Goal: Task Accomplishment & Management: Complete application form

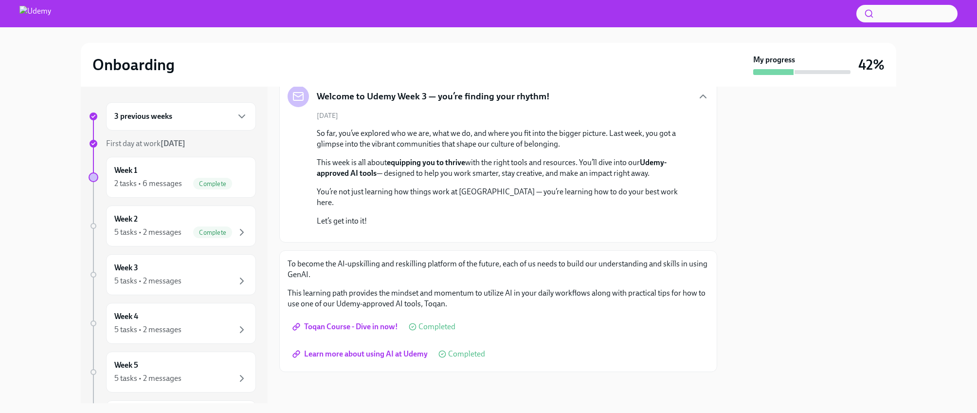
click at [408, 350] on span "Learn more about using AI at Udemy" at bounding box center [360, 354] width 133 height 10
click at [226, 235] on span "Complete" at bounding box center [212, 232] width 39 height 7
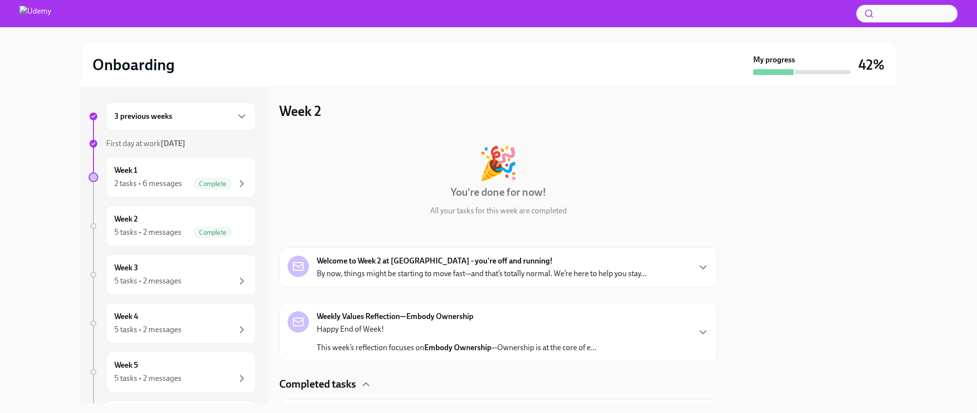
click at [397, 271] on p "By now, things might be starting to move fast—and that’s totally normal. We’re …" at bounding box center [482, 273] width 330 height 11
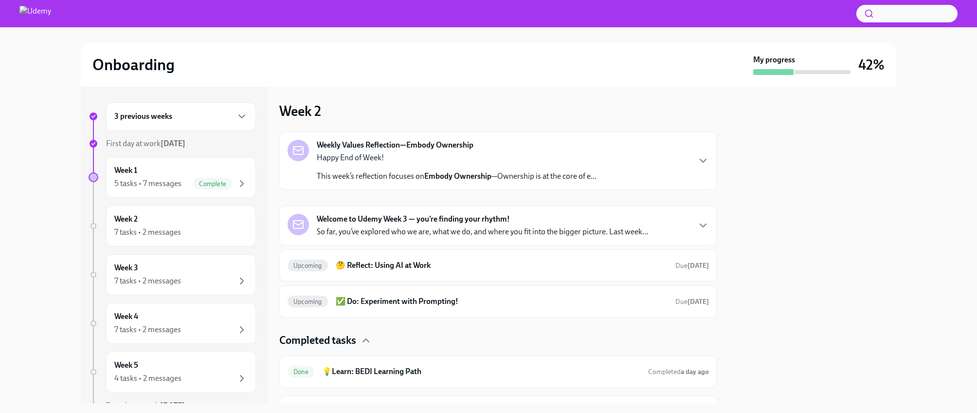
click at [449, 175] on strong "Embody Ownership" at bounding box center [457, 175] width 67 height 9
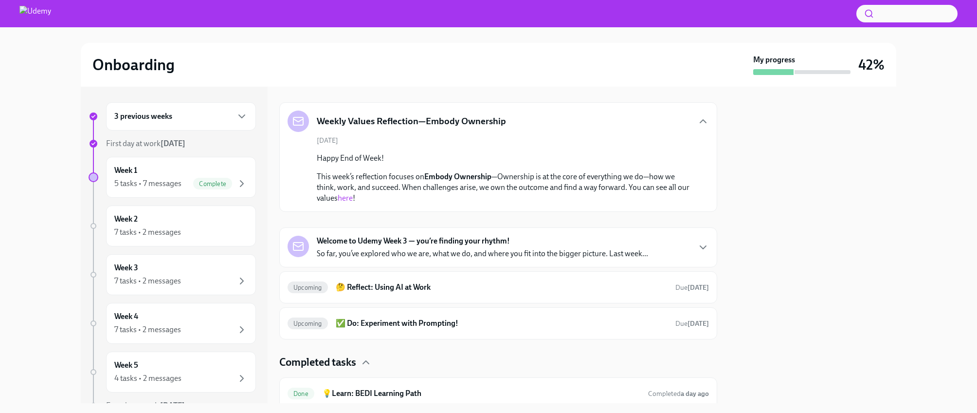
scroll to position [25, 0]
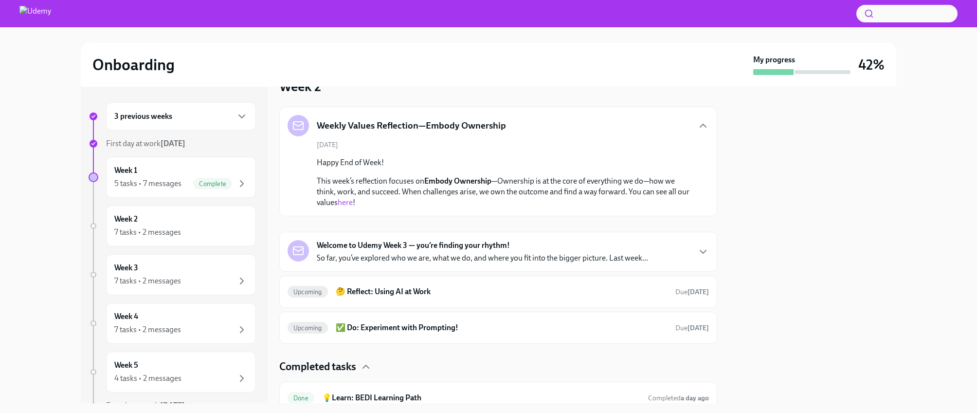
click at [345, 201] on link "here" at bounding box center [345, 202] width 15 height 9
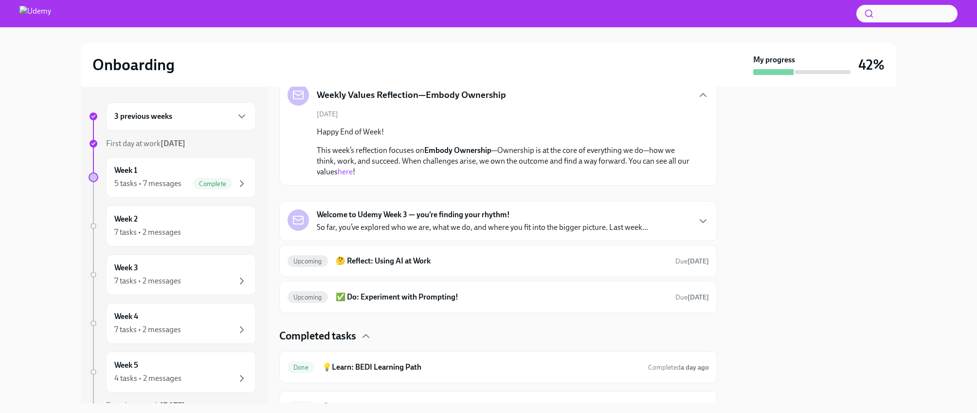
scroll to position [58, 0]
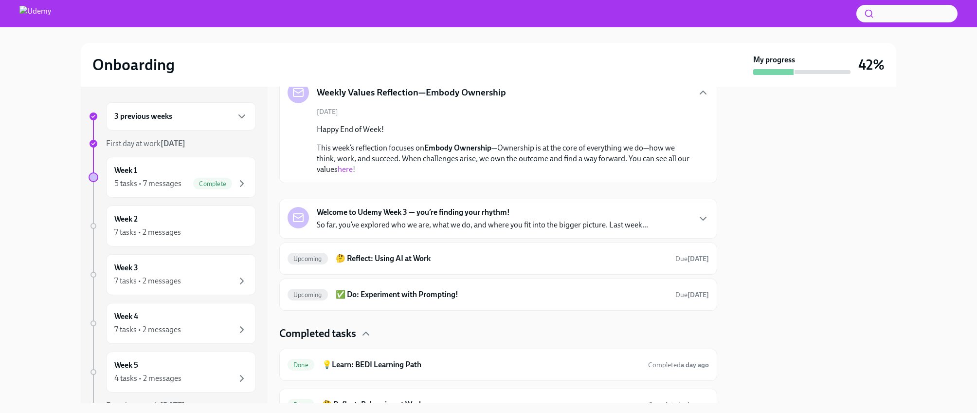
click at [375, 224] on p "So far, you’ve explored who we are, what we do, and where you fit into the bigg…" at bounding box center [482, 225] width 331 height 11
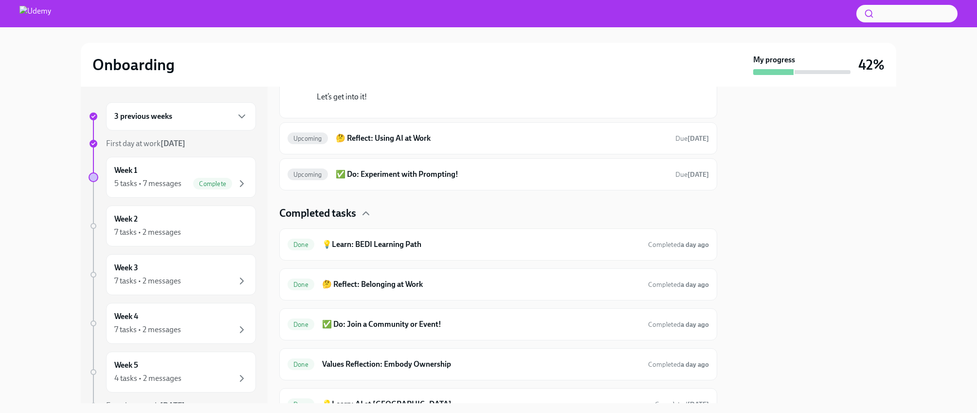
scroll to position [305, 0]
click at [183, 223] on div "Week 2 7 tasks • 2 messages" at bounding box center [180, 226] width 133 height 24
click at [164, 232] on div "7 tasks • 2 messages" at bounding box center [147, 232] width 67 height 11
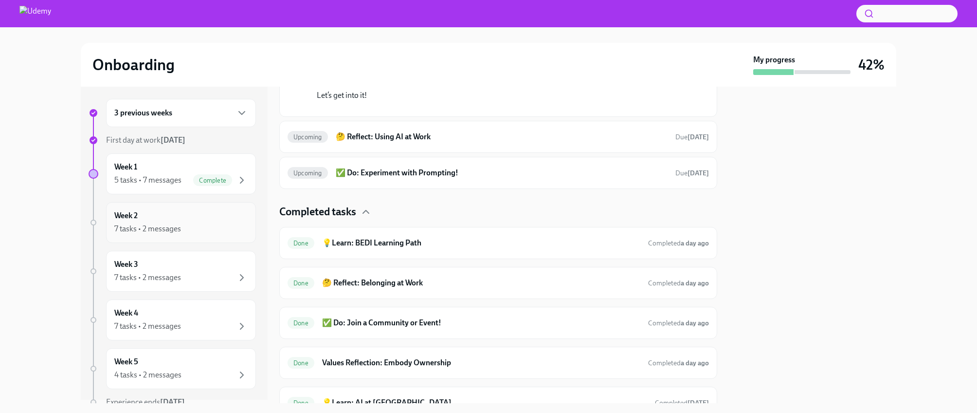
scroll to position [0, 0]
click at [165, 183] on div "5 tasks • 7 messages" at bounding box center [147, 183] width 67 height 11
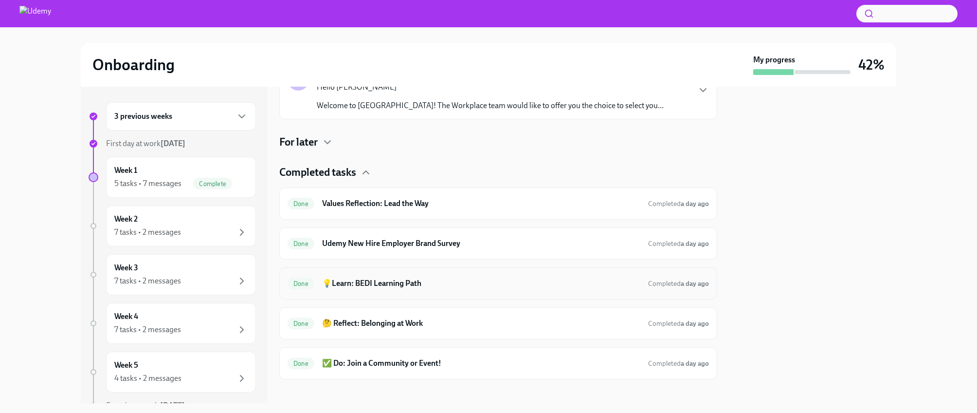
scroll to position [397, 0]
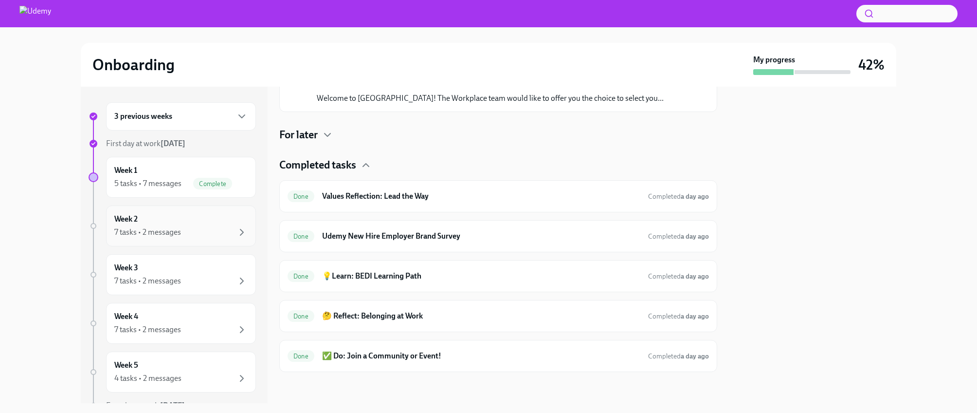
click at [135, 218] on h6 "Week 2" at bounding box center [125, 219] width 23 height 11
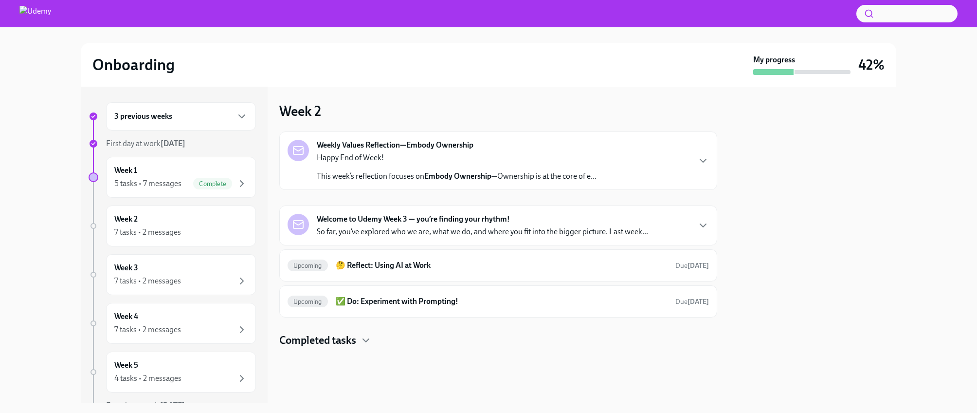
click at [517, 174] on p "This week’s reflection focuses on Embody Ownership —Ownership is at the core of…" at bounding box center [457, 176] width 280 height 11
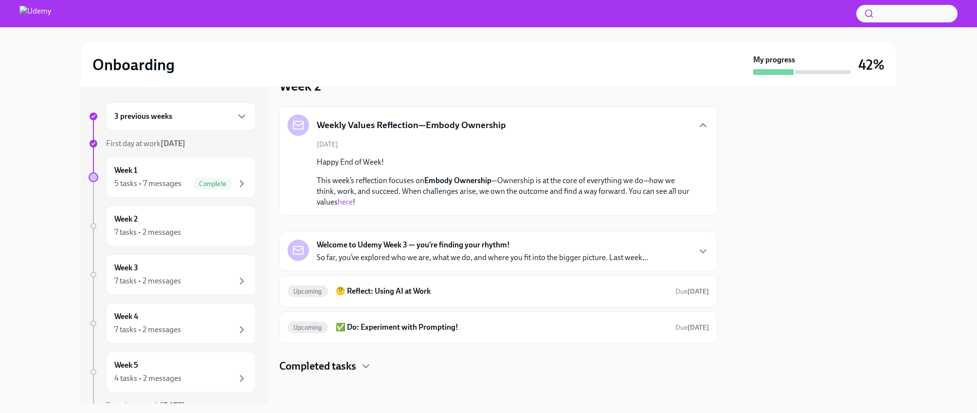
scroll to position [27, 0]
click at [398, 287] on h6 "🤔 Reflect: Using AI at Work" at bounding box center [502, 289] width 332 height 11
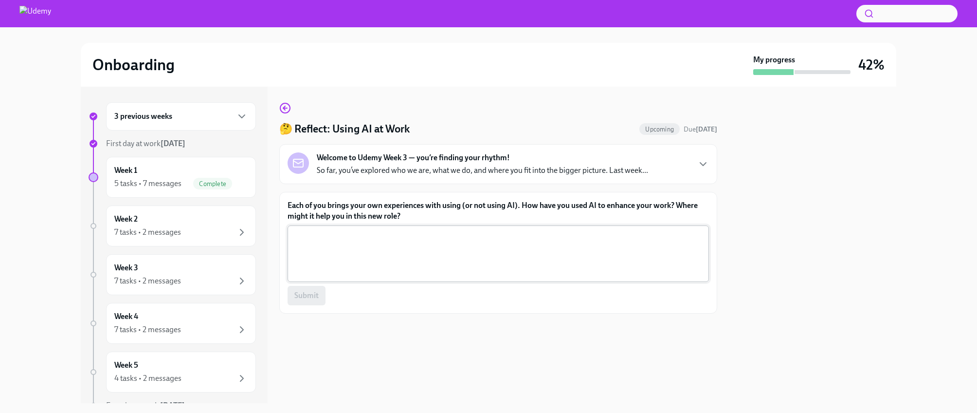
click at [373, 258] on textarea "Each of you brings your own experiences with using (or not using AI). How have …" at bounding box center [499, 253] width 410 height 47
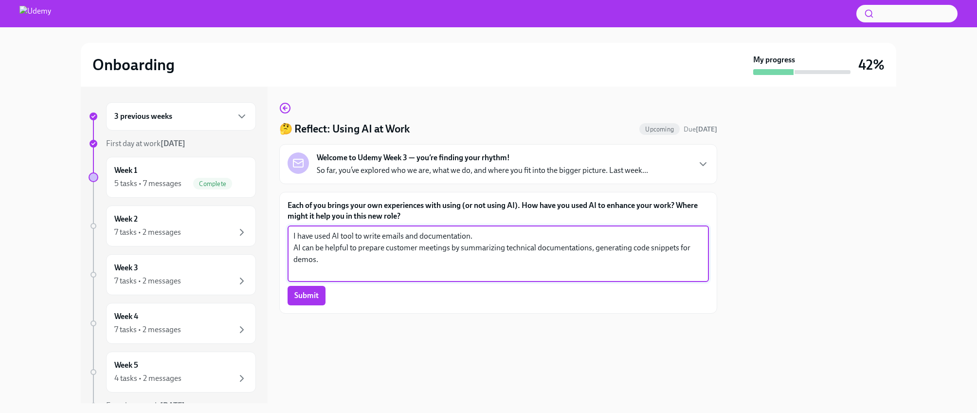
click at [596, 249] on textarea "I have used AI tool to write emails and documentation. AI can be helpful to pre…" at bounding box center [499, 253] width 410 height 47
drag, startPoint x: 459, startPoint y: 249, endPoint x: 387, endPoint y: 249, distance: 71.6
click at [387, 249] on textarea "I have used AI tool to write emails and documentation. AI can be helpful to pre…" at bounding box center [499, 253] width 410 height 47
click at [323, 248] on textarea "I have used AI tool to write emails and documentation. AI can be helpful to pre…" at bounding box center [499, 253] width 410 height 47
click at [380, 248] on textarea "I have used AI tool to write emails and documentation. AI might help me prepare…" at bounding box center [499, 253] width 410 height 47
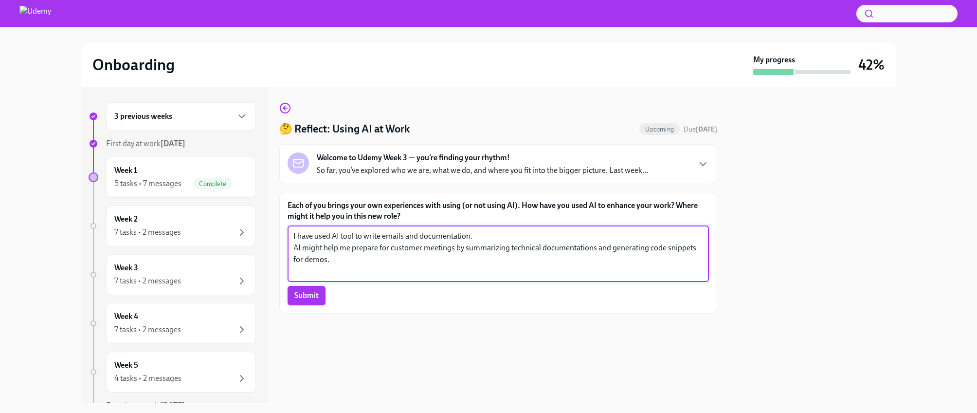
type textarea "I have used AI tool to write emails and documentation. AI might help me prepare…"
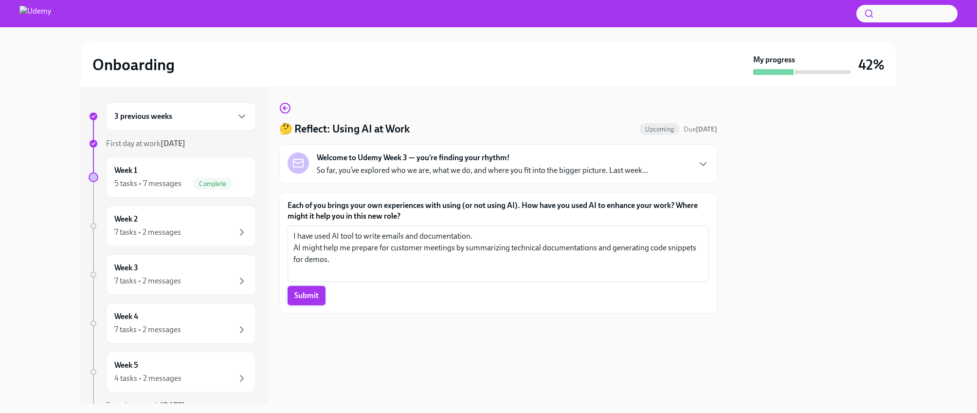
click at [313, 299] on span "Submit" at bounding box center [306, 296] width 24 height 10
click at [486, 168] on p "So far, you’ve explored who we are, what we do, and where you fit into the bigg…" at bounding box center [482, 170] width 331 height 11
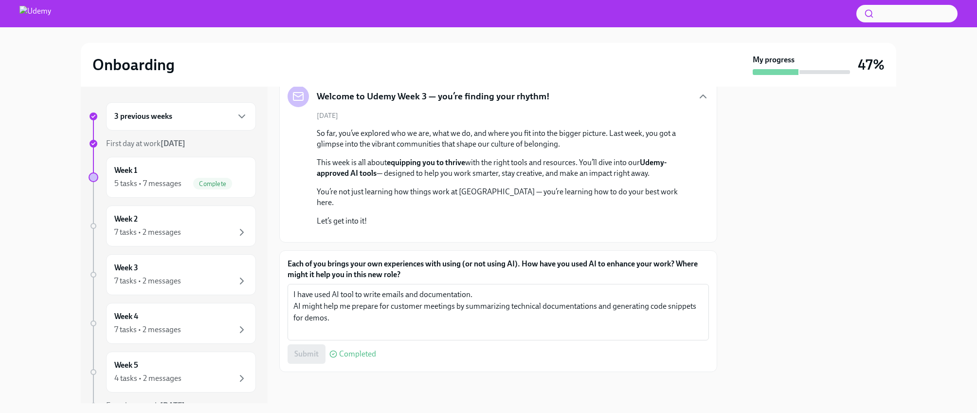
scroll to position [197, 0]
click at [221, 229] on div "7 tasks • 2 messages" at bounding box center [180, 232] width 133 height 12
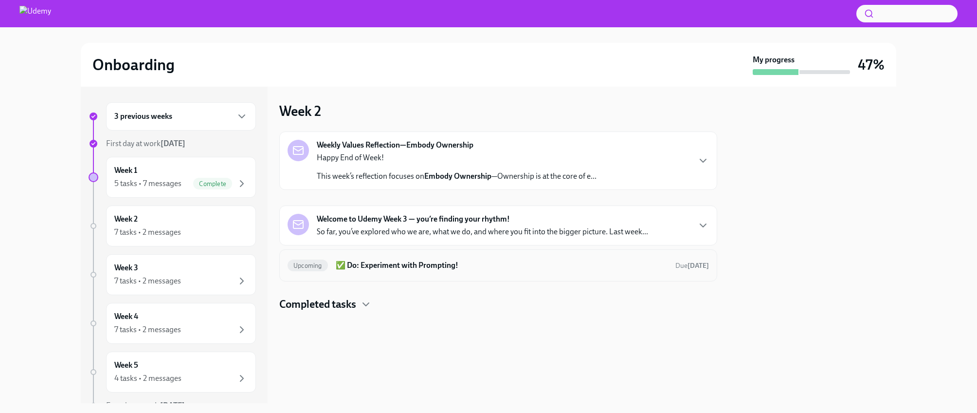
click at [395, 271] on div "Upcoming ✅ Do: Experiment with Prompting! Due [DATE]" at bounding box center [499, 266] width 422 height 16
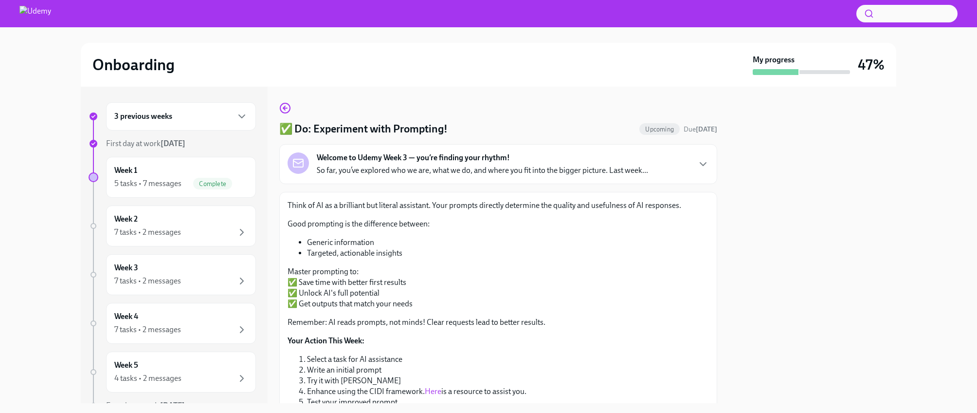
click at [477, 176] on div "Welcome to Udemy Week 3 — you’re finding your rhythm! So far, you’ve explored w…" at bounding box center [498, 164] width 438 height 40
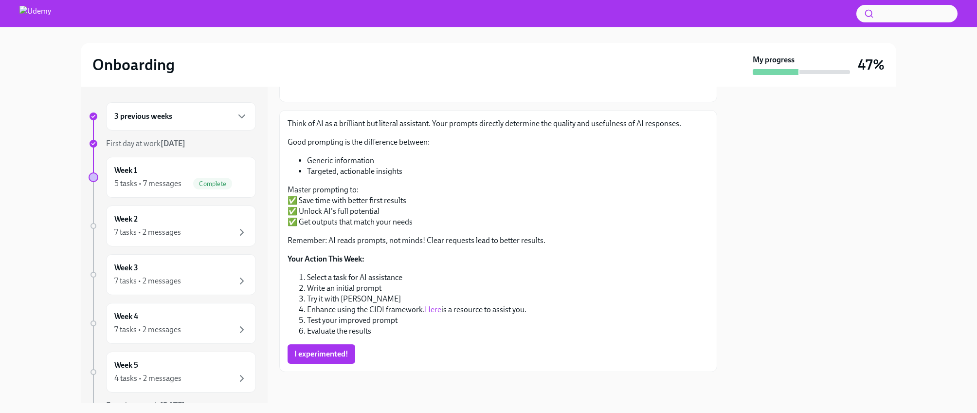
scroll to position [323, 0]
click at [166, 232] on div "7 tasks • 2 messages" at bounding box center [147, 232] width 67 height 11
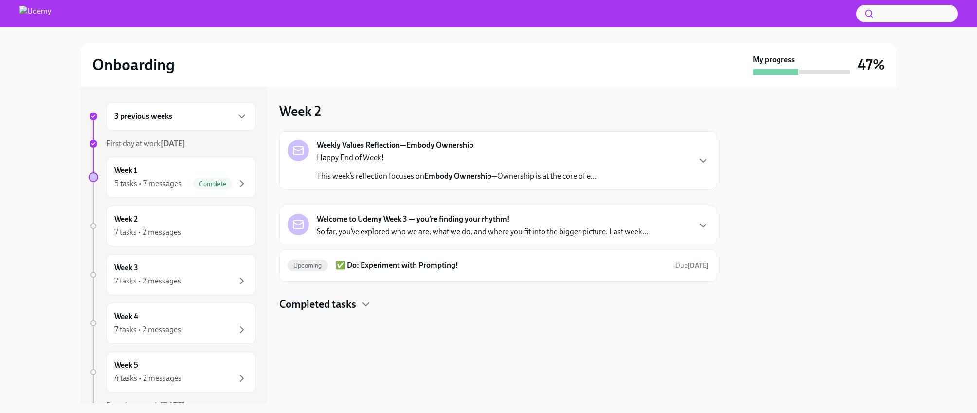
click at [589, 167] on div "Happy End of Week! This week’s reflection focuses on Embody Ownership —Ownershi…" at bounding box center [457, 166] width 280 height 29
click at [393, 230] on p "So far, you’ve explored who we are, what we do, and where you fit into the bigg…" at bounding box center [482, 231] width 331 height 11
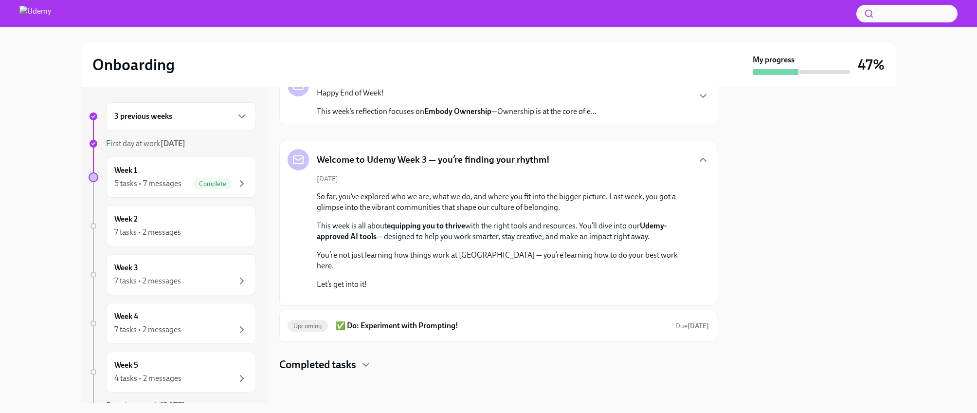
scroll to position [195, 0]
click at [368, 324] on h6 "✅ Do: Experiment with Prompting!" at bounding box center [502, 325] width 332 height 11
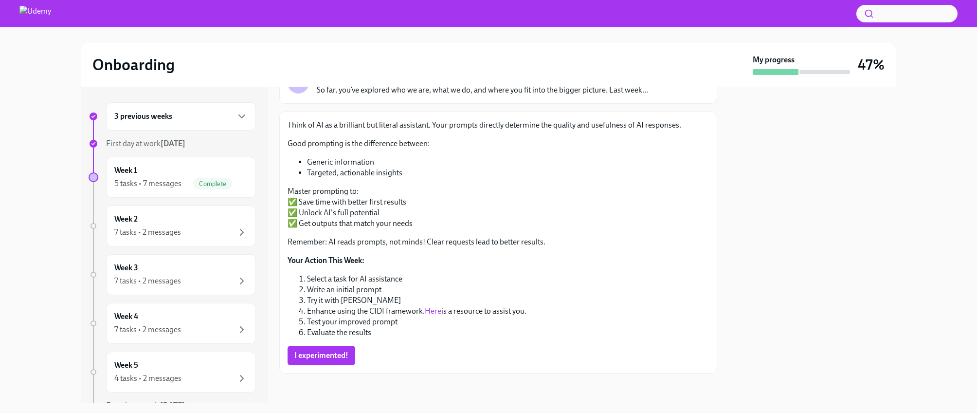
scroll to position [82, 0]
click at [431, 308] on link "Here" at bounding box center [433, 309] width 17 height 9
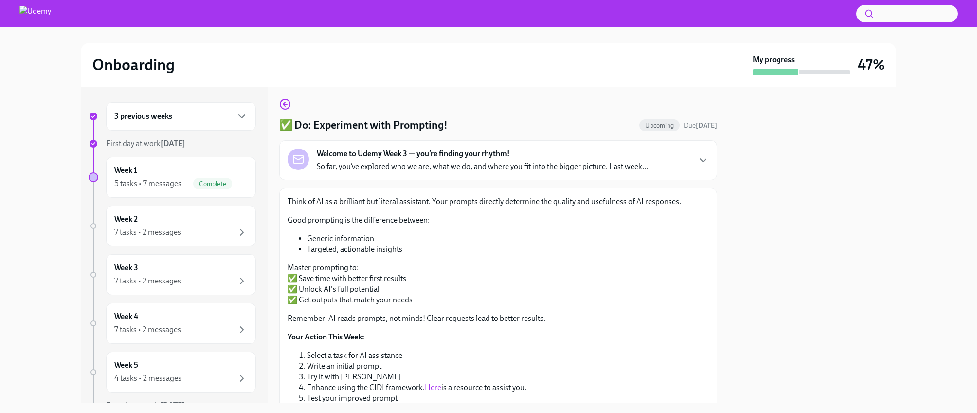
scroll to position [0, 0]
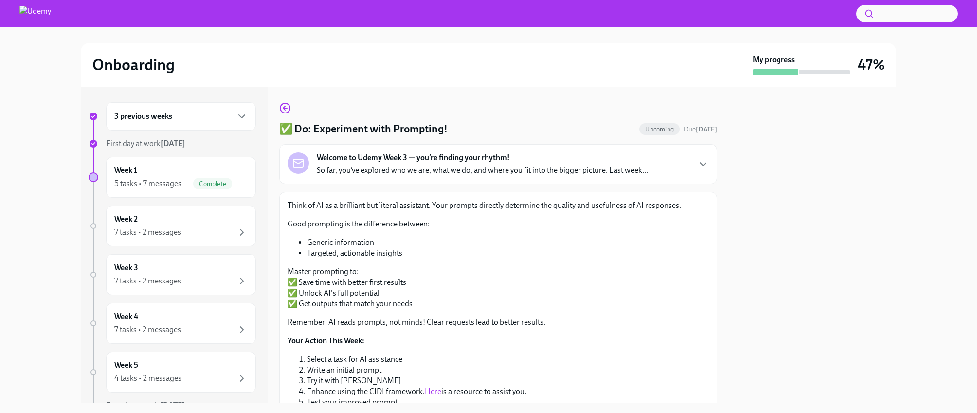
click at [428, 164] on div "Welcome to Udemy Week 3 — you’re finding your rhythm! So far, you’ve explored w…" at bounding box center [482, 163] width 331 height 23
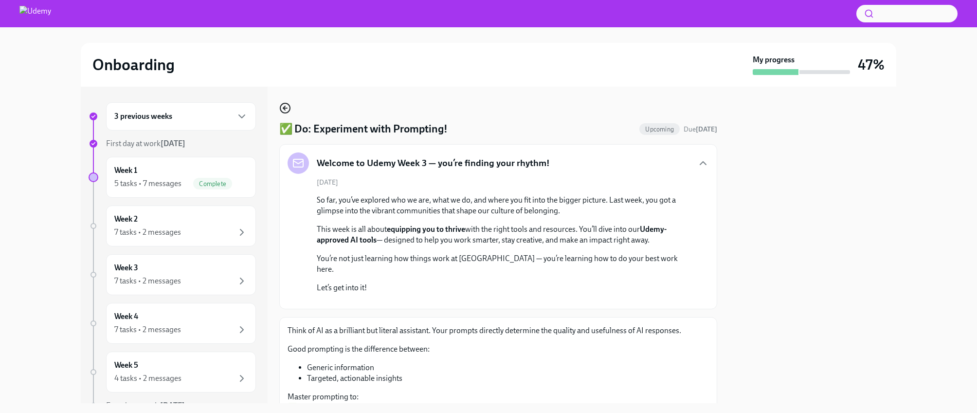
click at [286, 110] on icon "button" at bounding box center [285, 108] width 12 height 12
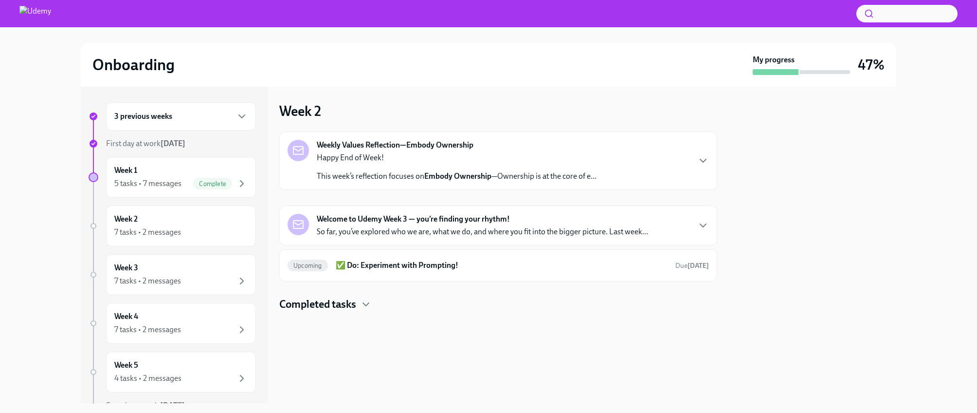
click at [344, 172] on p "This week’s reflection focuses on Embody Ownership —Ownership is at the core of…" at bounding box center [457, 176] width 280 height 11
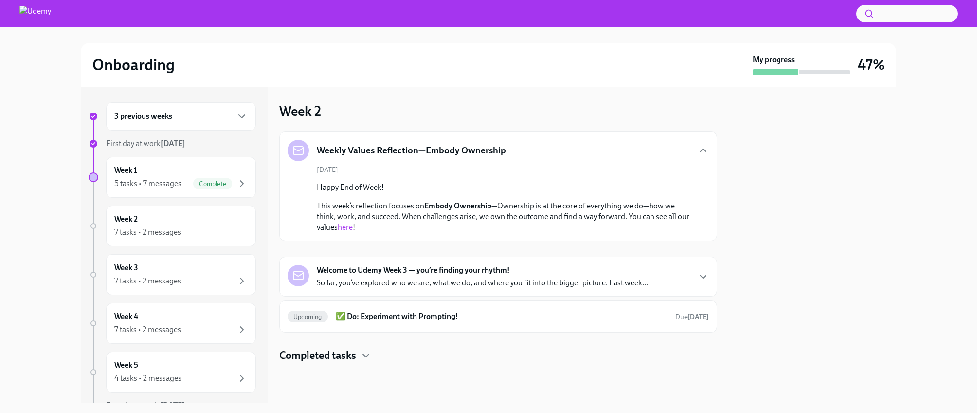
click at [429, 202] on strong "Embody Ownership" at bounding box center [457, 205] width 67 height 9
click at [347, 225] on link "here" at bounding box center [345, 226] width 15 height 9
click at [127, 227] on div "7 tasks • 2 messages" at bounding box center [147, 232] width 67 height 11
click at [129, 217] on h6 "Week 2" at bounding box center [125, 219] width 23 height 11
click at [242, 183] on icon "button" at bounding box center [241, 184] width 3 height 6
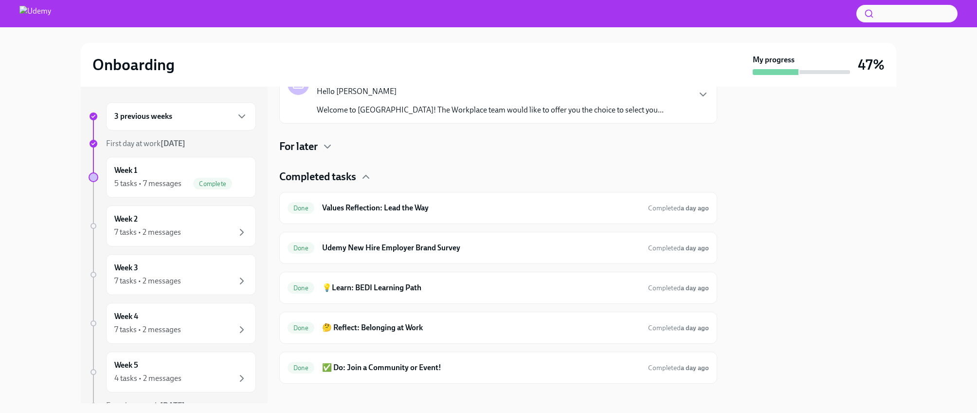
scroll to position [397, 0]
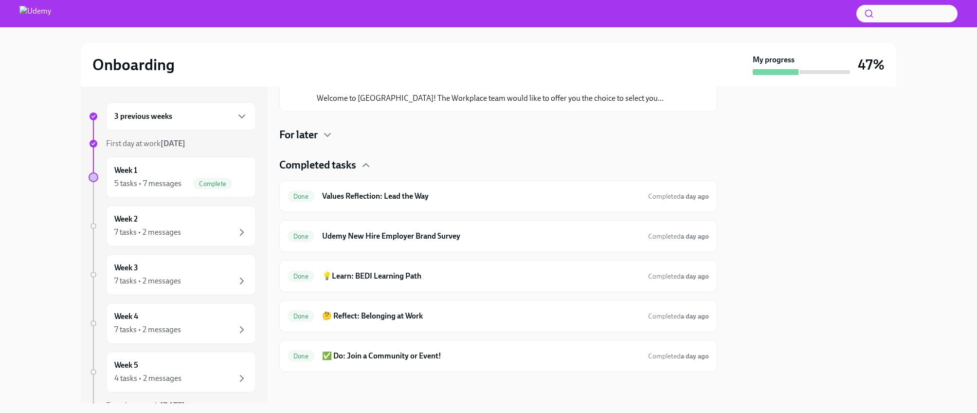
click at [322, 135] on div "For later" at bounding box center [498, 135] width 438 height 15
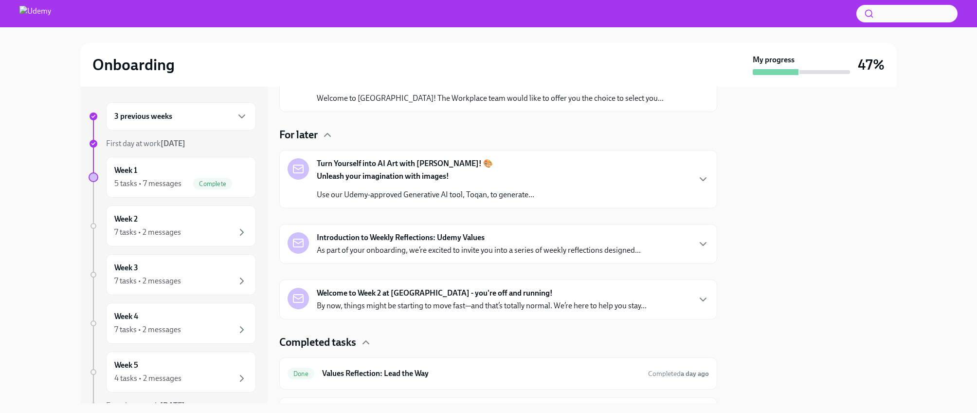
click at [664, 180] on div "Turn Yourself into AI Art with [PERSON_NAME]! 🎨 Unleash your imagination with i…" at bounding box center [499, 179] width 422 height 42
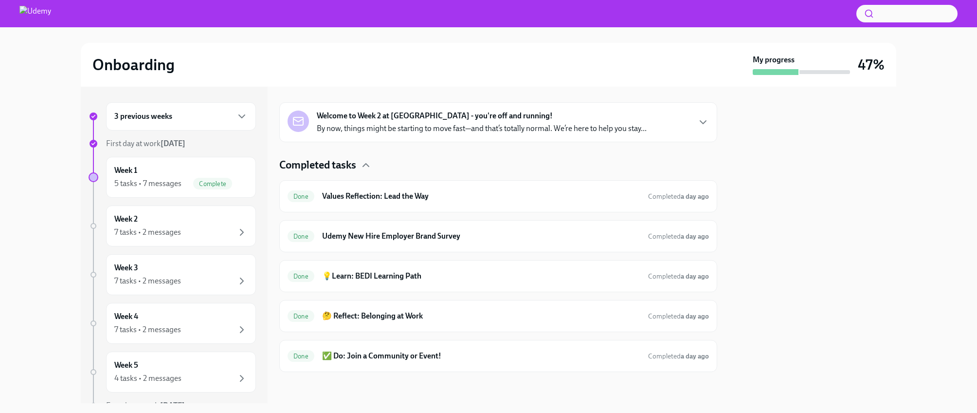
scroll to position [785, 0]
click at [519, 78] on div "Introduction to Weekly Reflections: Udemy Values As part of your onboarding, we…" at bounding box center [479, 66] width 324 height 23
click at [556, 134] on div "Welcome to Week 2 at [GEOGRAPHIC_DATA] - you're off and running! By now, things…" at bounding box center [482, 121] width 330 height 23
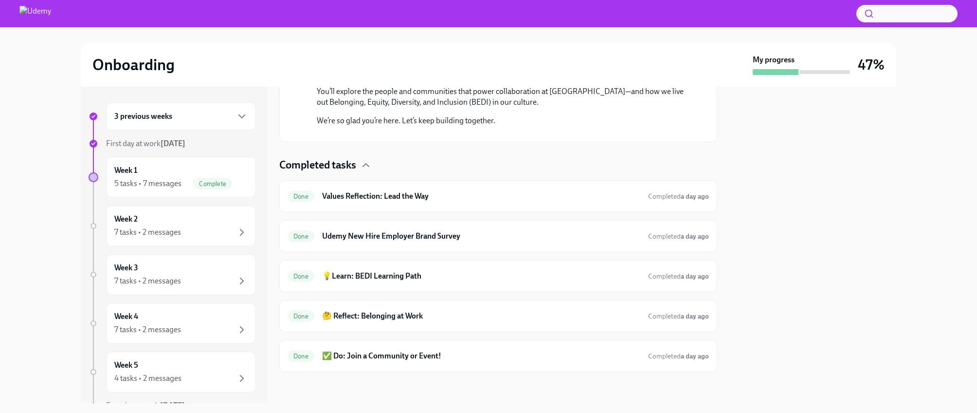
scroll to position [1681, 0]
click at [239, 231] on icon "button" at bounding box center [242, 232] width 12 height 12
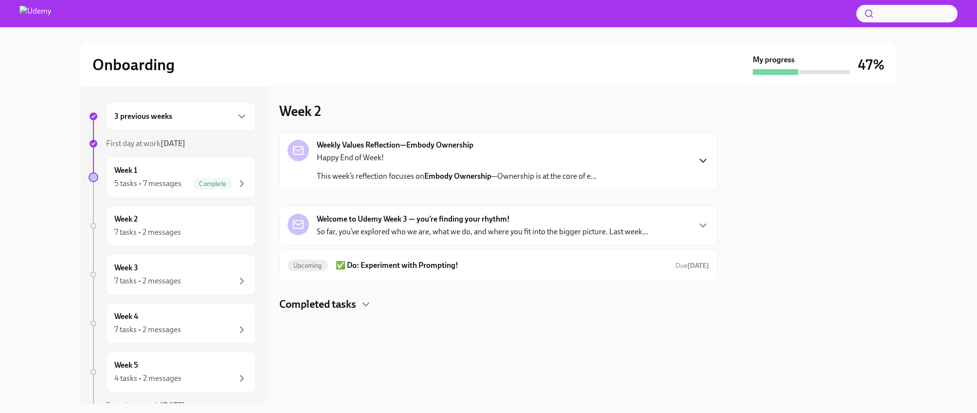
click at [698, 160] on icon "button" at bounding box center [704, 161] width 12 height 12
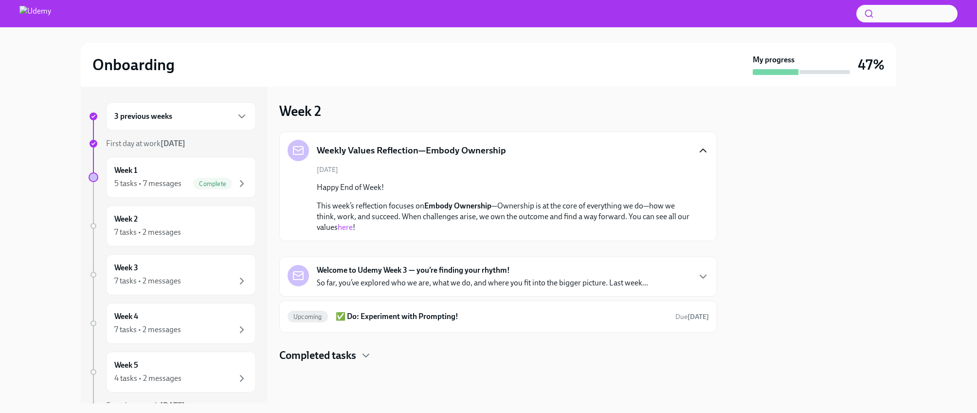
click at [432, 280] on p "So far, you’ve explored who we are, what we do, and where you fit into the bigg…" at bounding box center [482, 282] width 331 height 11
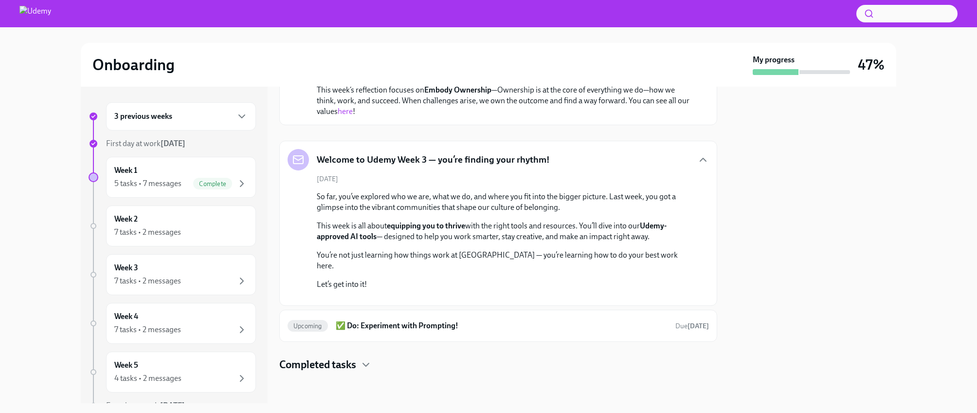
scroll to position [246, 0]
click at [369, 367] on icon "button" at bounding box center [366, 365] width 12 height 12
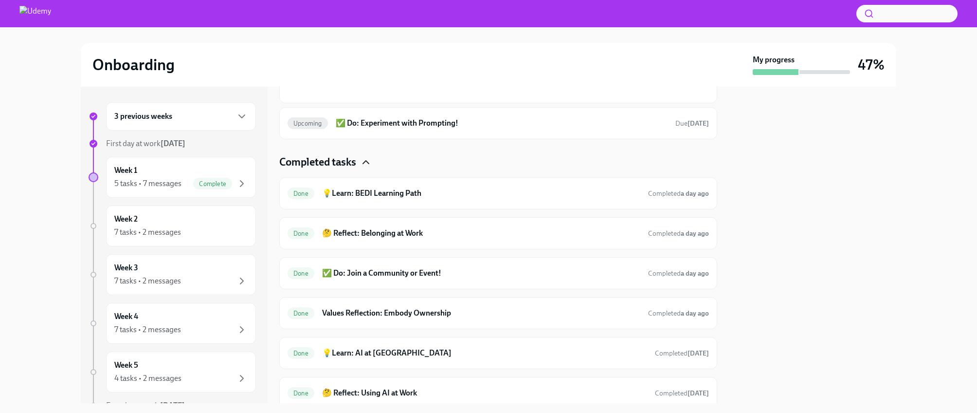
scroll to position [315, 0]
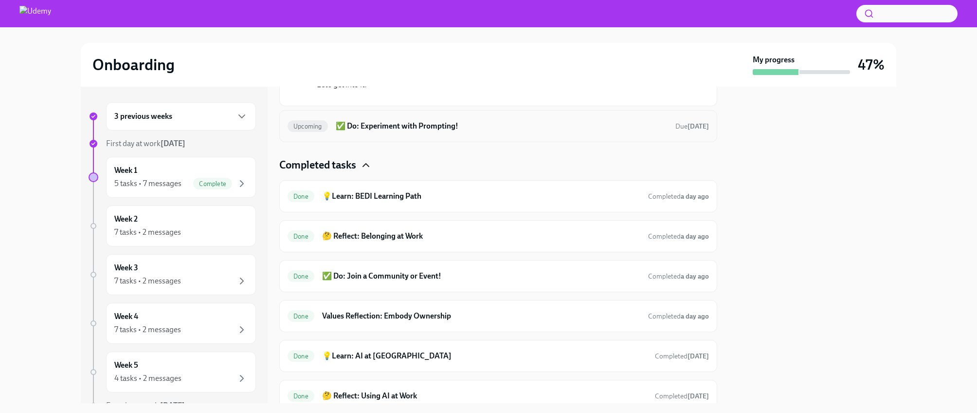
click at [468, 131] on h6 "✅ Do: Experiment with Prompting!" at bounding box center [502, 126] width 332 height 11
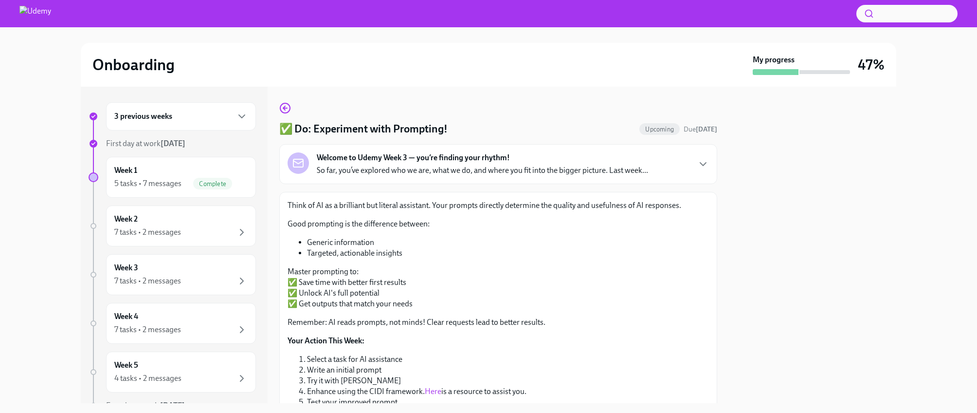
click at [644, 171] on p "So far, you’ve explored who we are, what we do, and where you fit into the bigg…" at bounding box center [482, 170] width 331 height 11
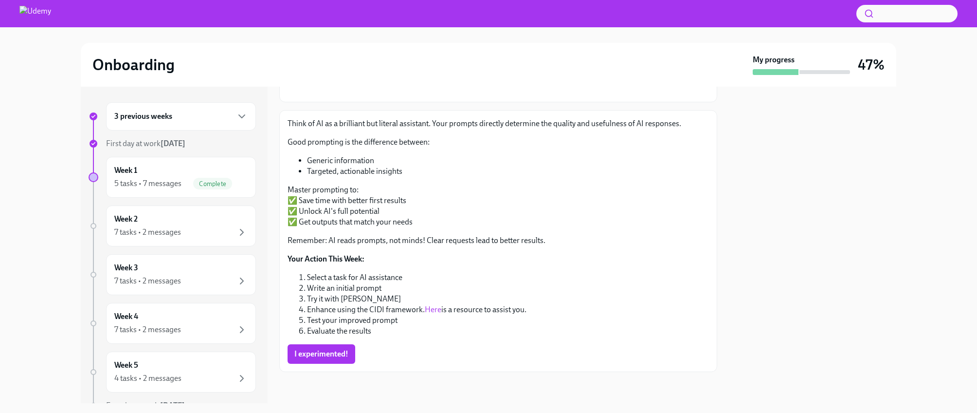
scroll to position [337, 0]
click at [324, 356] on span "I experimented!" at bounding box center [321, 354] width 54 height 10
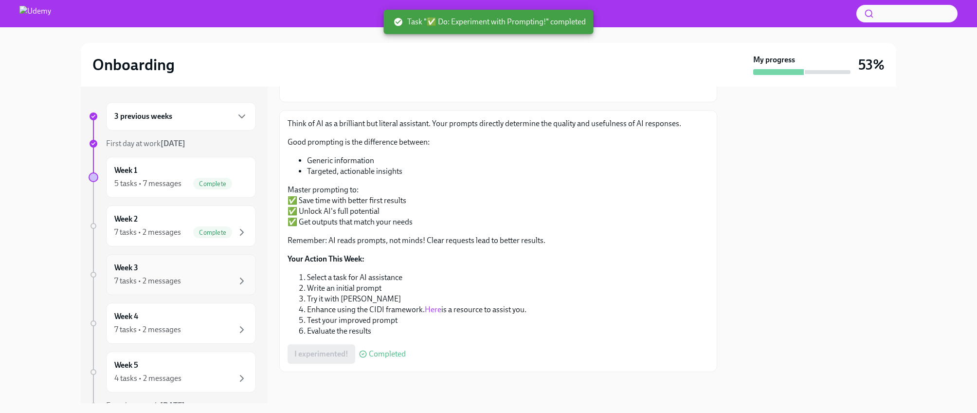
click at [190, 281] on div "7 tasks • 2 messages" at bounding box center [180, 281] width 133 height 12
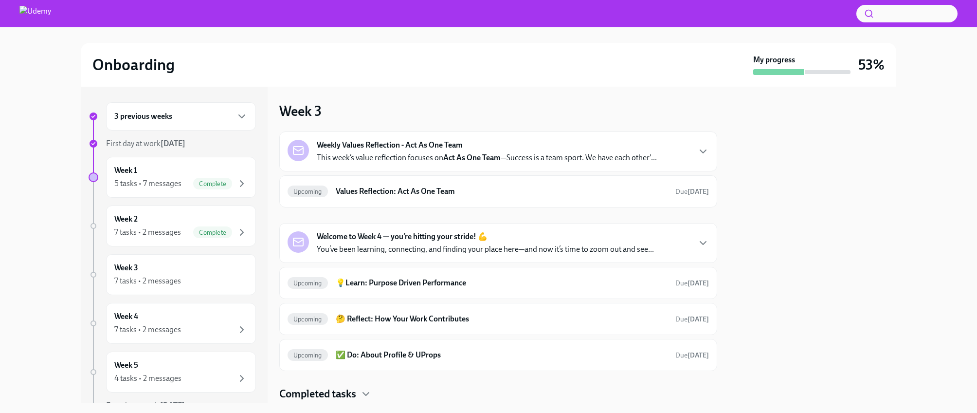
click at [464, 160] on strong "Act As One Team" at bounding box center [471, 157] width 57 height 9
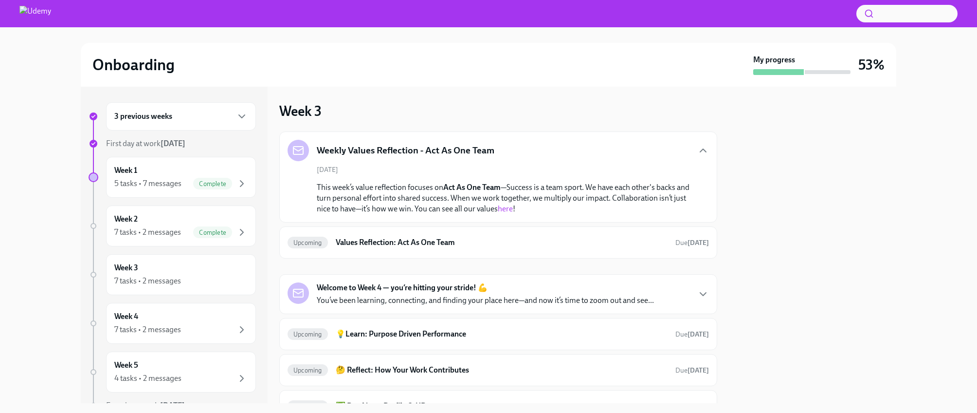
click at [504, 210] on link "here" at bounding box center [505, 208] width 15 height 9
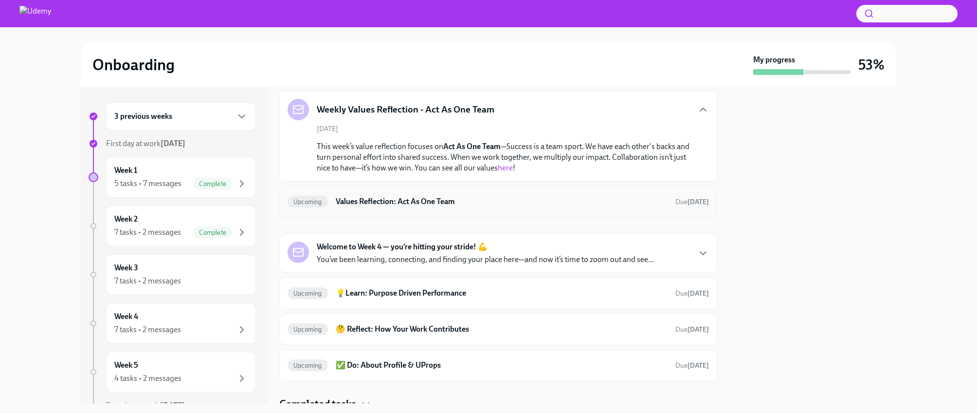
scroll to position [44, 0]
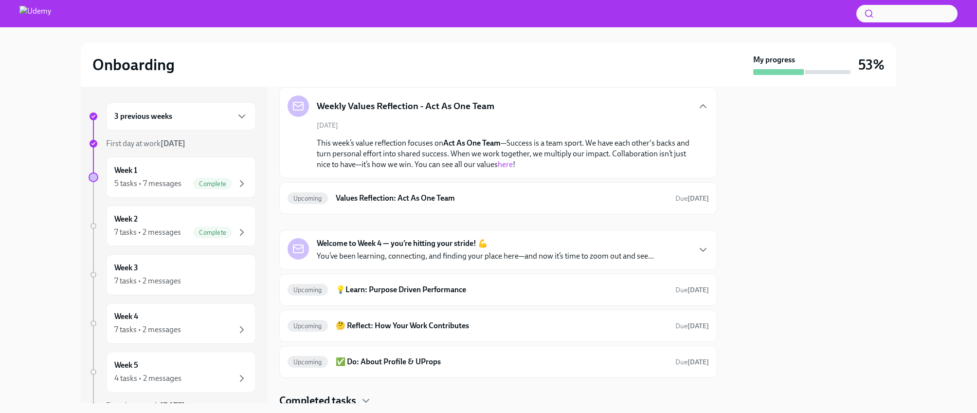
click at [494, 255] on p "You’ve been learning, connecting, and finding your place here—and now it’s time…" at bounding box center [485, 256] width 337 height 11
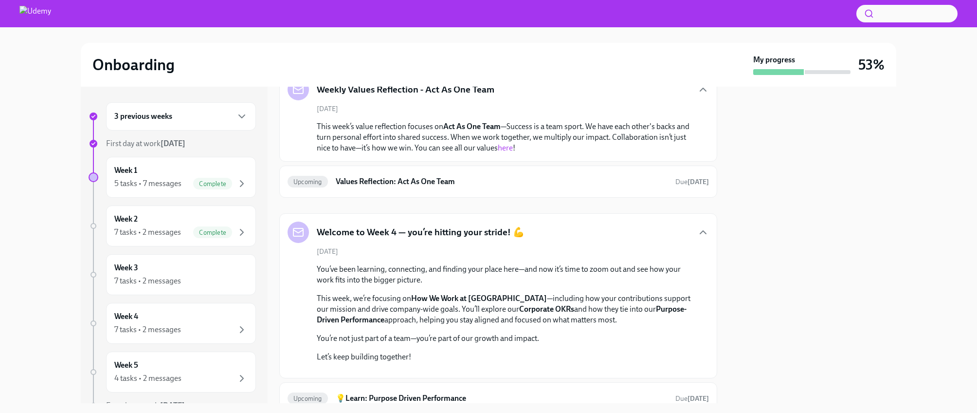
scroll to position [59, 0]
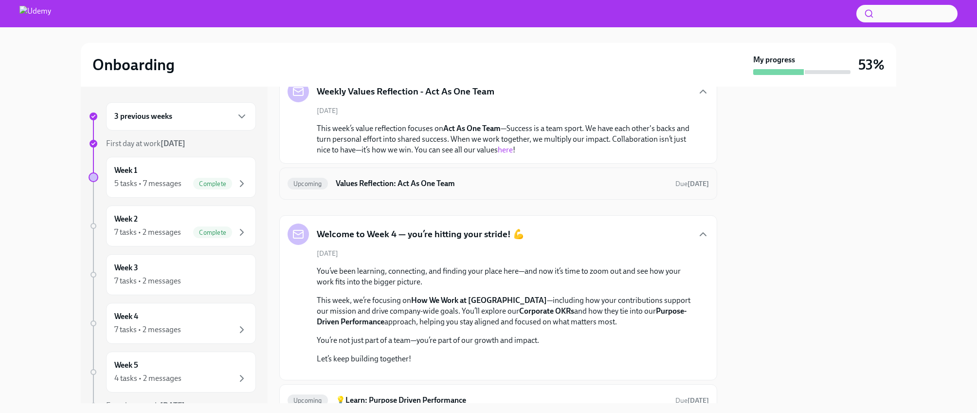
click at [411, 187] on h6 "Values Reflection: Act As One Team" at bounding box center [502, 183] width 332 height 11
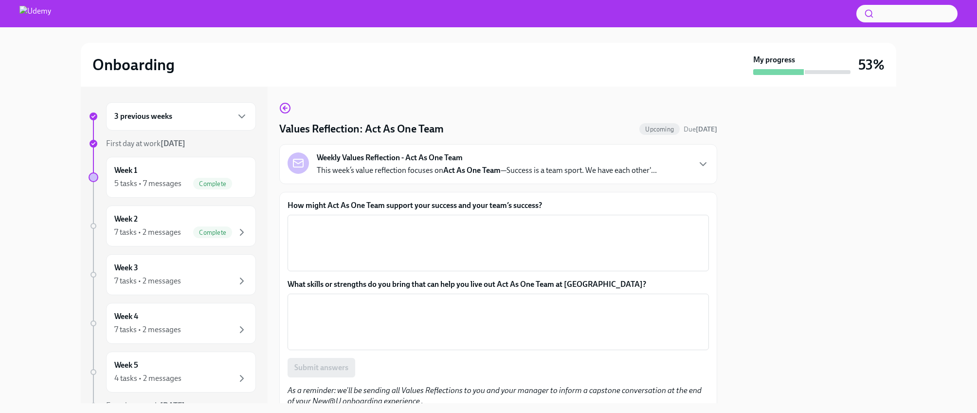
click at [446, 172] on strong "Act As One Team" at bounding box center [471, 170] width 57 height 9
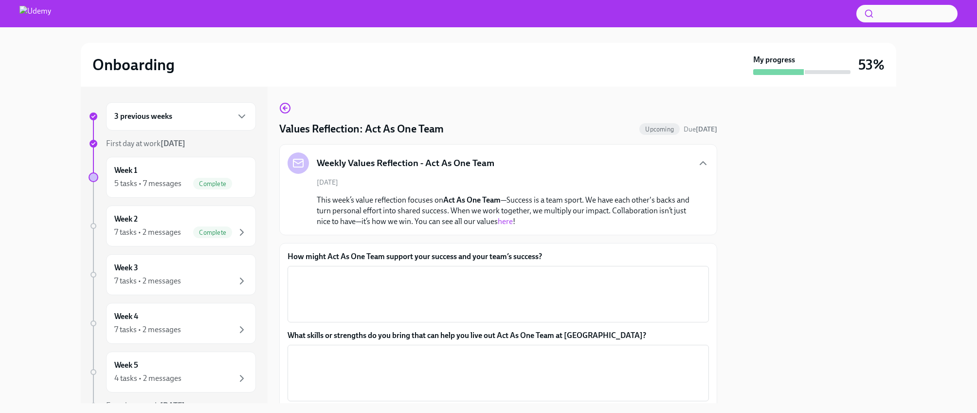
click at [509, 221] on link "here" at bounding box center [505, 221] width 15 height 9
click at [144, 274] on div "Week 3 7 tasks • 2 messages" at bounding box center [180, 274] width 133 height 24
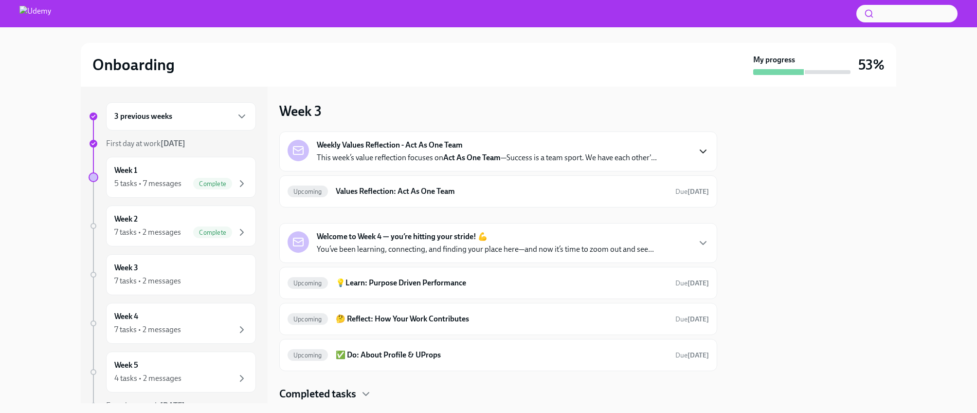
click at [704, 150] on icon "button" at bounding box center [704, 152] width 12 height 12
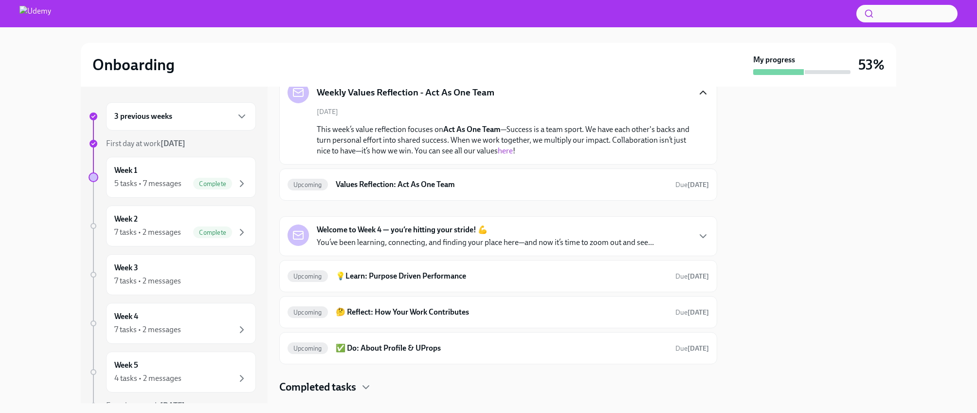
scroll to position [59, 0]
click at [539, 240] on p "You’ve been learning, connecting, and finding your place here—and now it’s time…" at bounding box center [485, 241] width 337 height 11
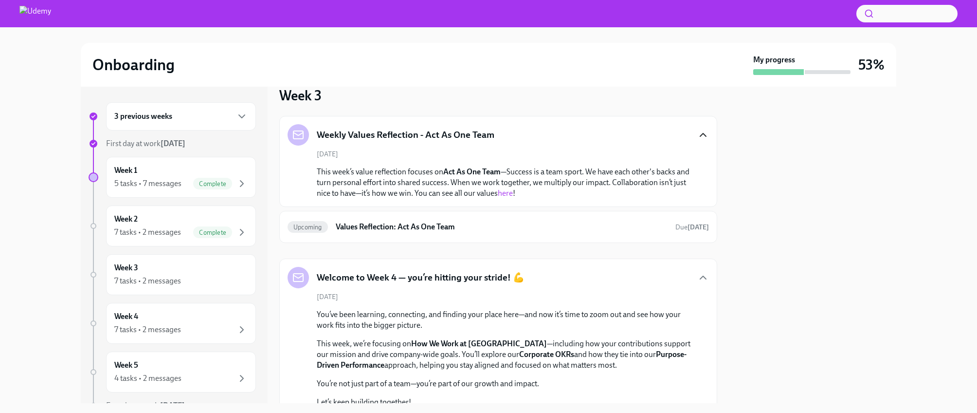
scroll to position [0, 0]
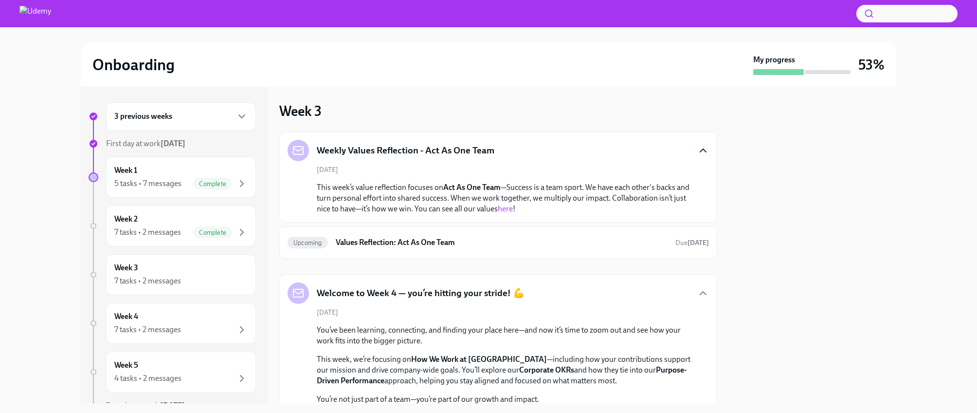
click at [338, 192] on p "This week’s value reflection focuses on Act As One Team —Success is a team spor…" at bounding box center [505, 198] width 377 height 32
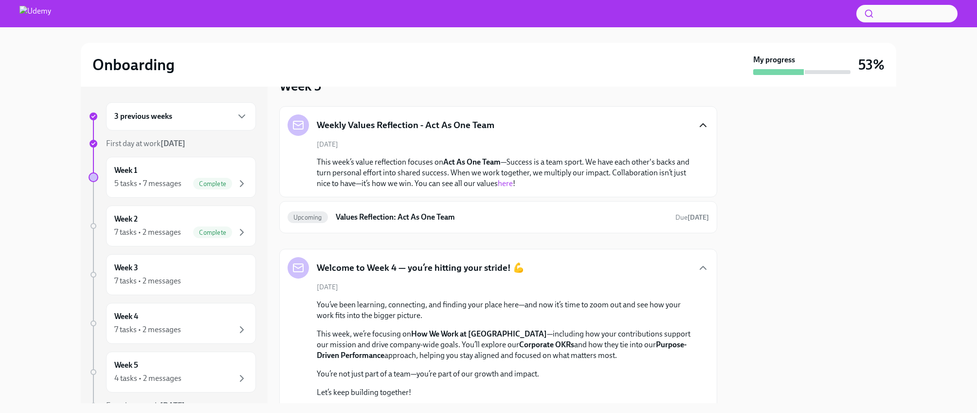
scroll to position [26, 0]
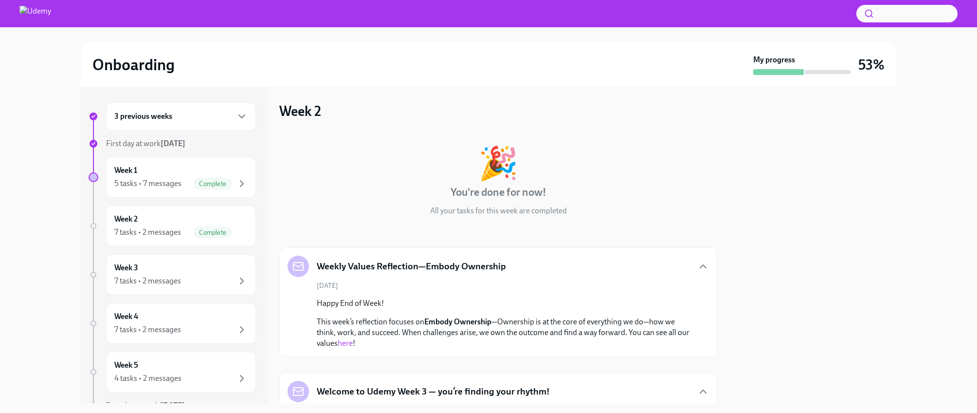
scroll to position [326, 0]
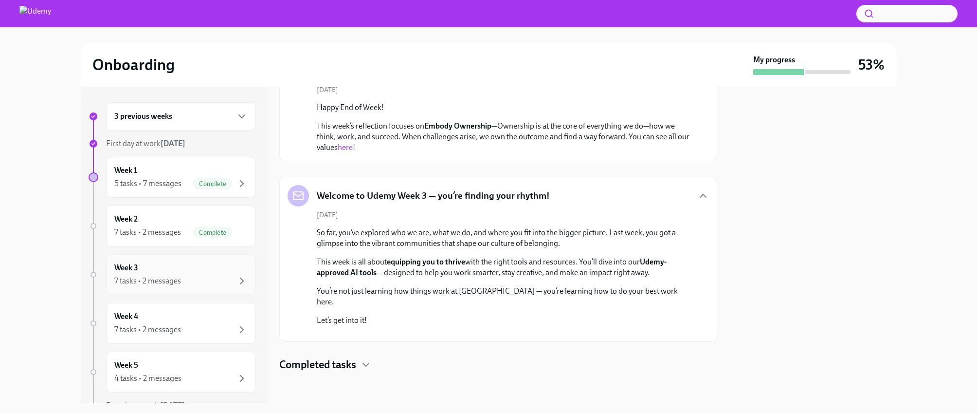
click at [188, 271] on div "Week 3 7 tasks • 2 messages" at bounding box center [180, 274] width 133 height 24
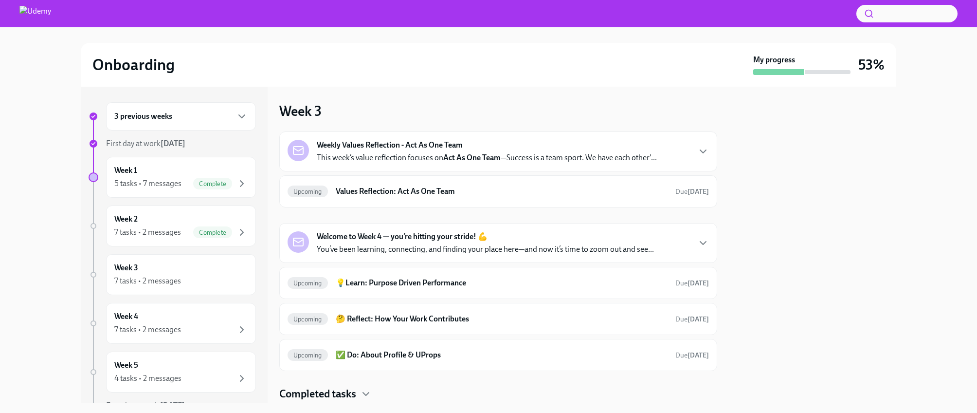
click at [503, 151] on div "Weekly Values Reflection - Act As One Team This week’s value reflection focuses…" at bounding box center [487, 151] width 340 height 23
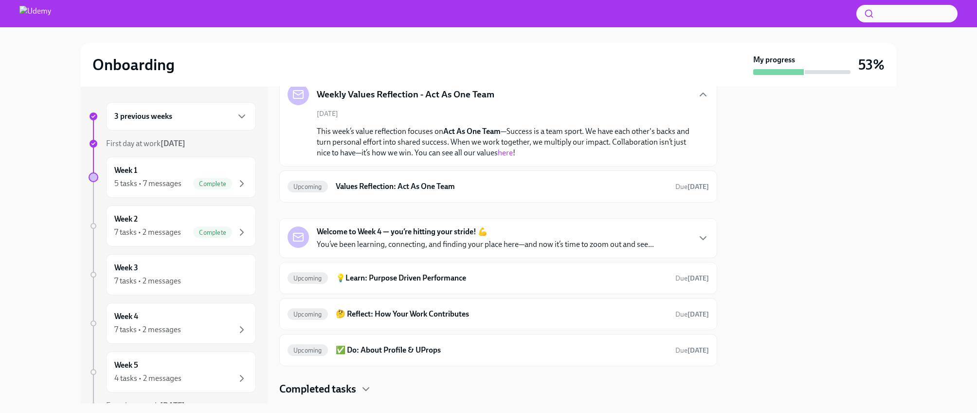
scroll to position [60, 0]
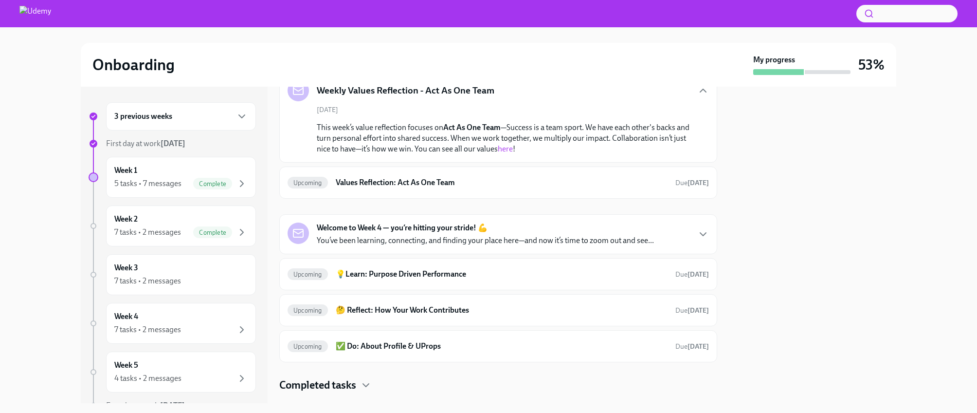
click at [477, 235] on p "You’ve been learning, connecting, and finding your place here—and now it’s time…" at bounding box center [485, 240] width 337 height 11
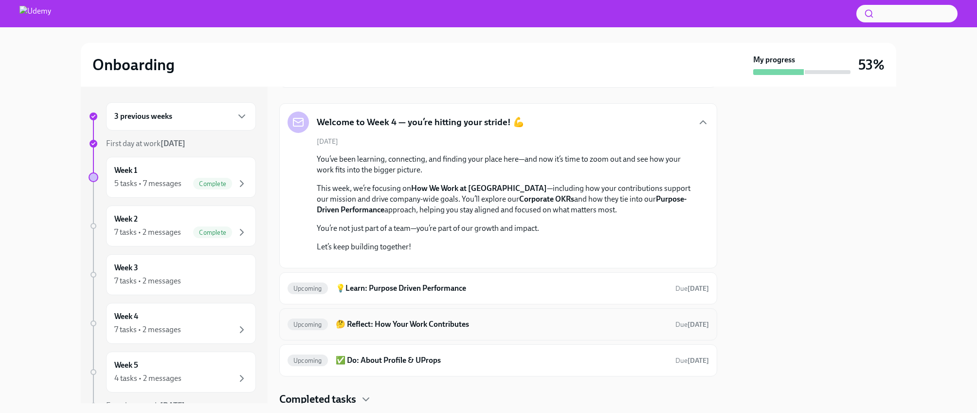
scroll to position [161, 0]
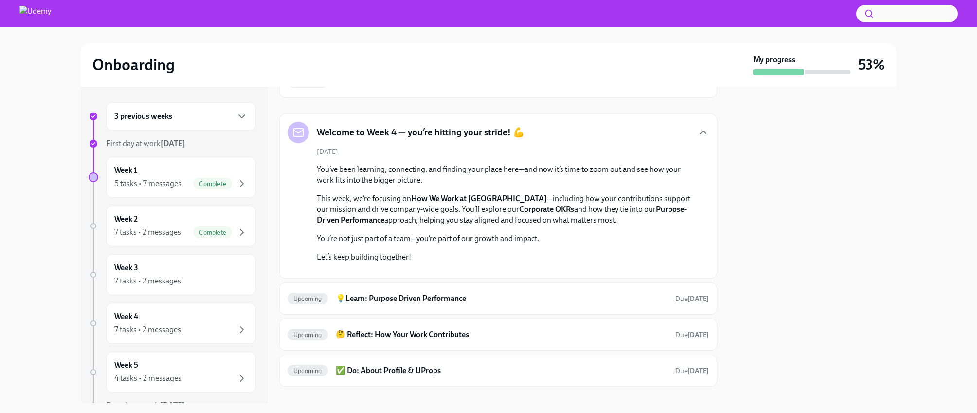
click at [443, 270] on button "Zoom image" at bounding box center [411, 270] width 188 height 0
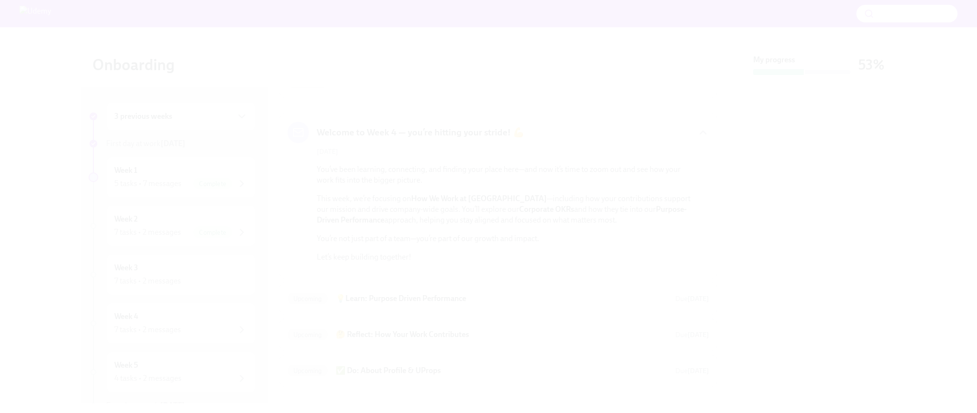
click at [443, 285] on button "Unzoom image" at bounding box center [488, 206] width 977 height 413
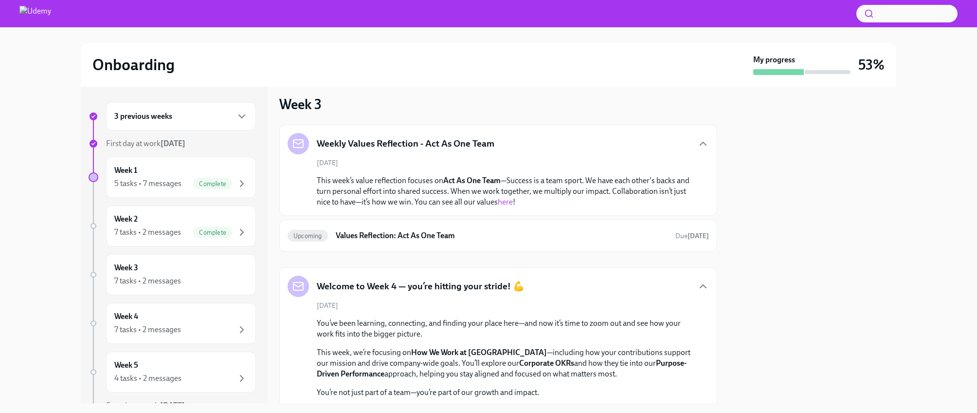
scroll to position [0, 0]
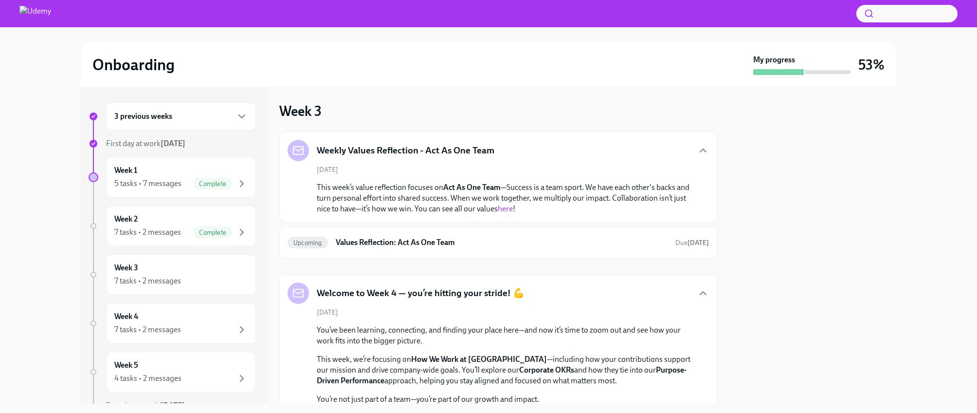
click at [537, 201] on p "This week’s value reflection focuses on Act As One Team —Success is a team spor…" at bounding box center [505, 198] width 377 height 32
click at [561, 180] on div "September 26th This week’s value reflection focuses on Act As One Team —Success…" at bounding box center [499, 189] width 422 height 49
click at [693, 159] on div "Weekly Values Reflection - Act As One Team" at bounding box center [499, 150] width 422 height 21
click at [703, 147] on icon "button" at bounding box center [704, 151] width 12 height 12
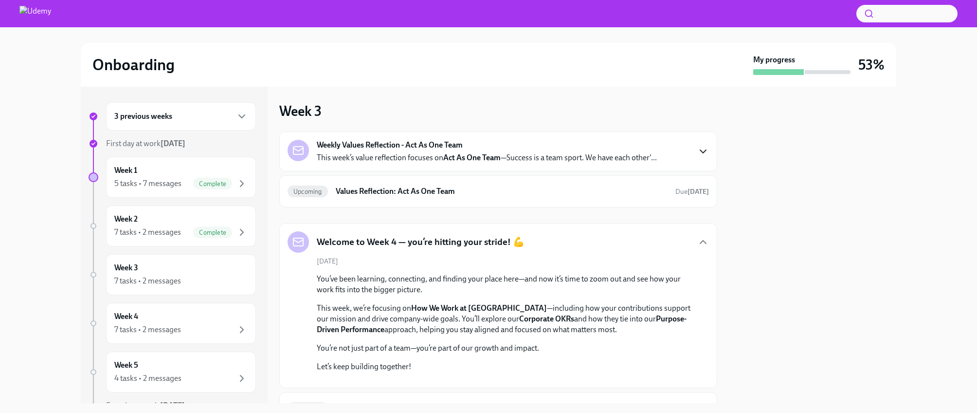
click at [703, 147] on icon "button" at bounding box center [704, 152] width 12 height 12
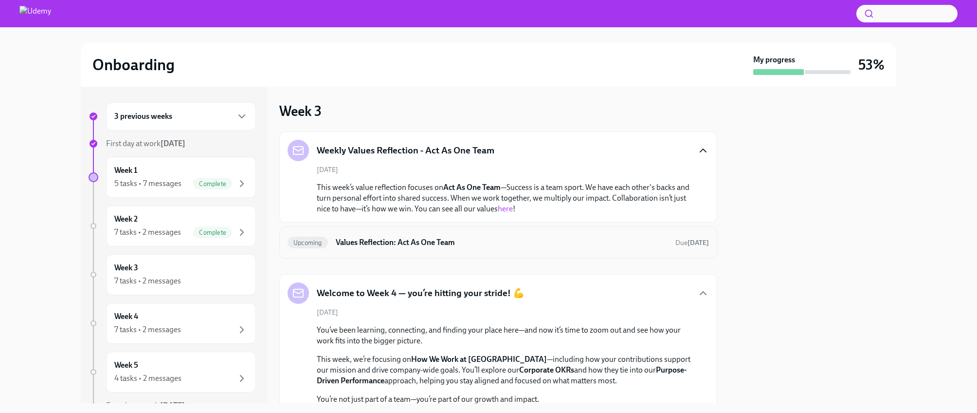
click at [392, 239] on h6 "Values Reflection: Act As One Team" at bounding box center [502, 242] width 332 height 11
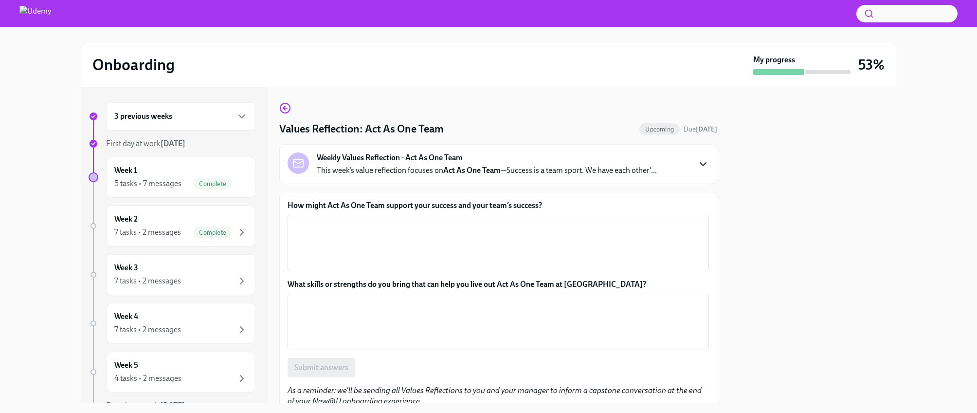
click at [706, 166] on icon "button" at bounding box center [704, 164] width 12 height 12
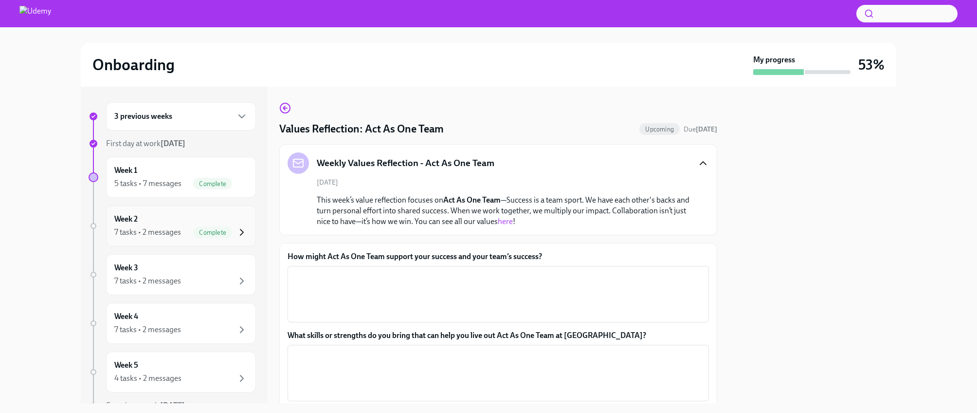
click at [239, 234] on icon "button" at bounding box center [242, 232] width 12 height 12
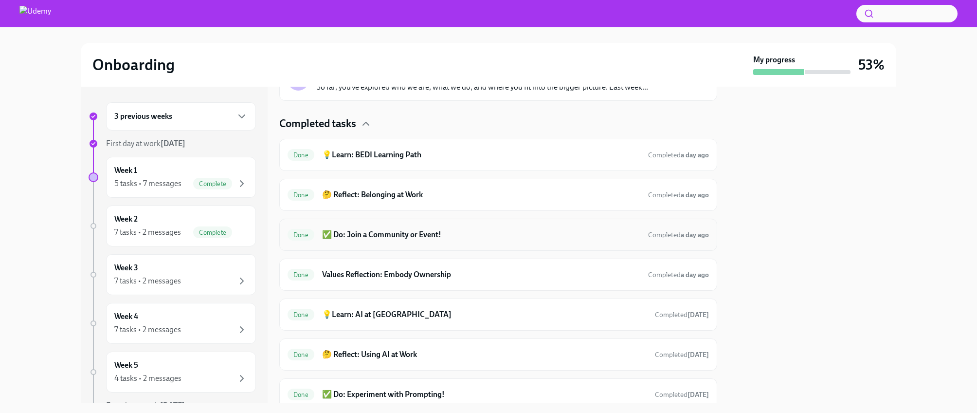
scroll to position [258, 0]
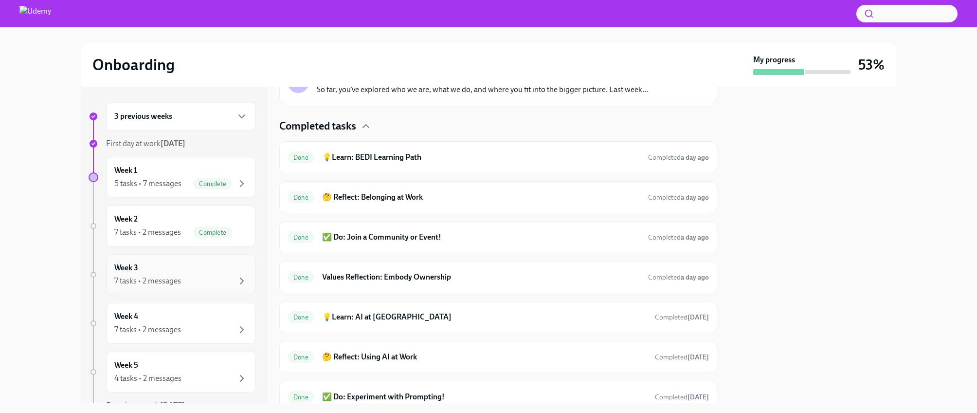
click at [220, 279] on div "7 tasks • 2 messages" at bounding box center [180, 281] width 133 height 12
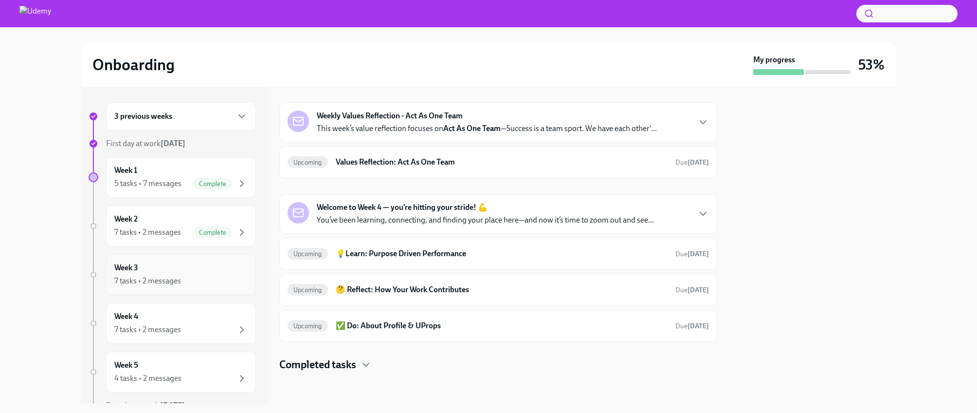
scroll to position [29, 0]
click at [687, 125] on div "Weekly Values Reflection - Act As One Team This week’s value reflection focuses…" at bounding box center [499, 121] width 422 height 23
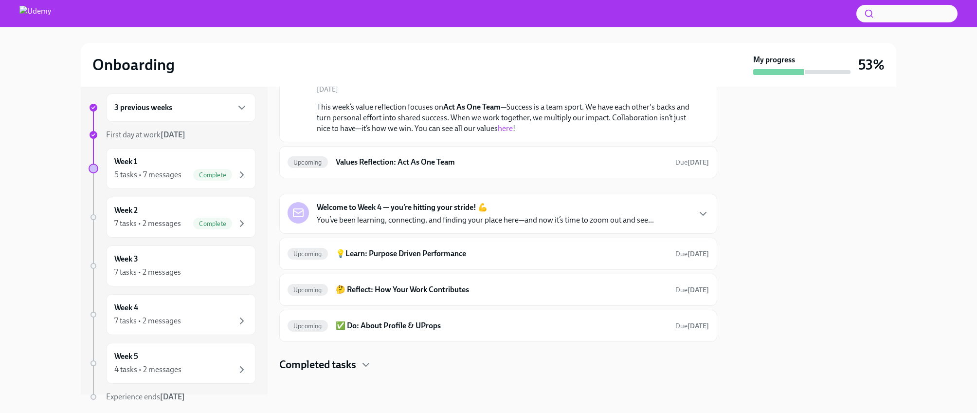
scroll to position [0, 0]
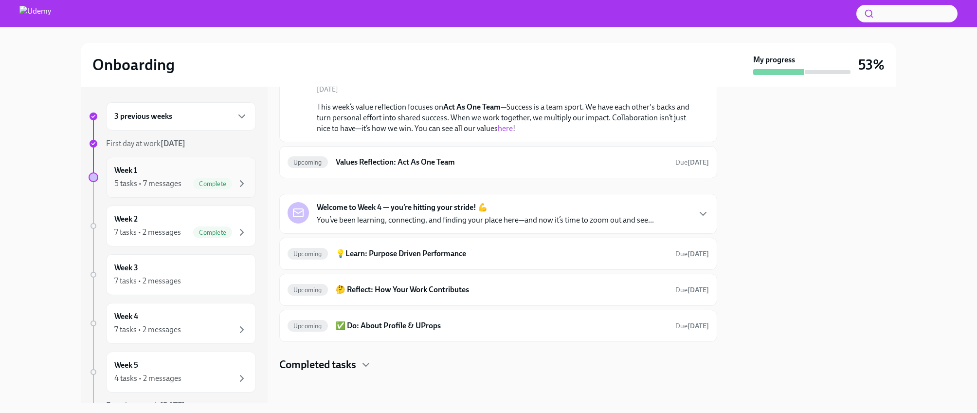
click at [184, 184] on div "5 tasks • 7 messages Complete" at bounding box center [180, 184] width 133 height 12
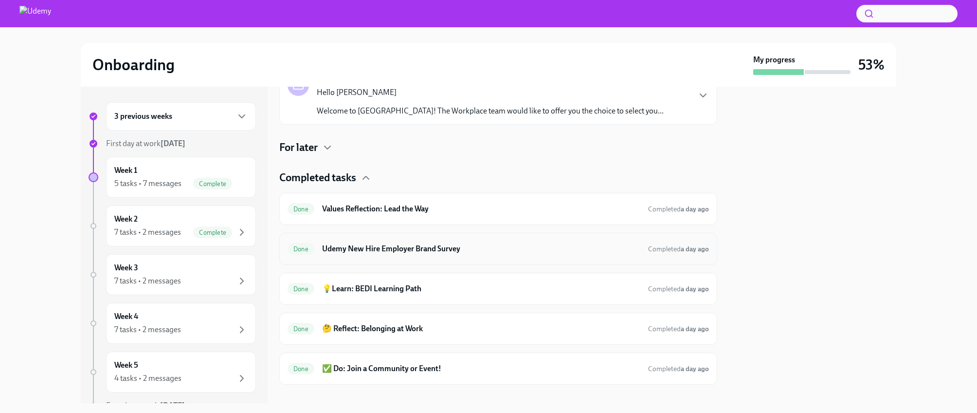
scroll to position [397, 0]
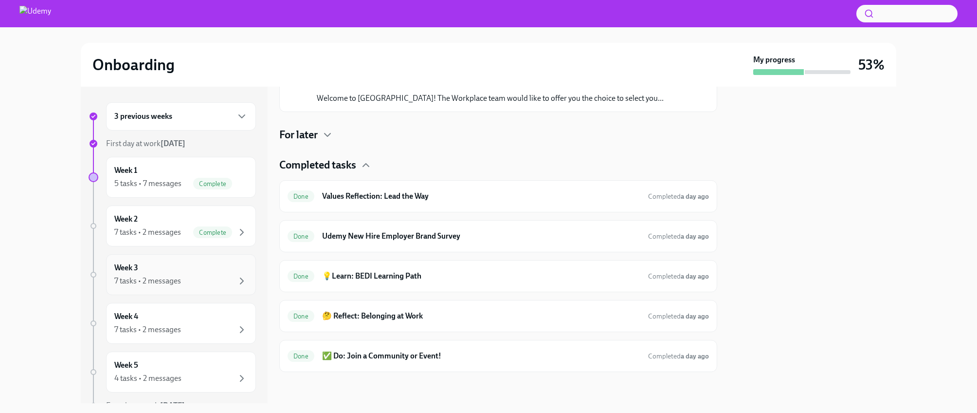
click at [165, 284] on div "7 tasks • 2 messages" at bounding box center [147, 281] width 67 height 11
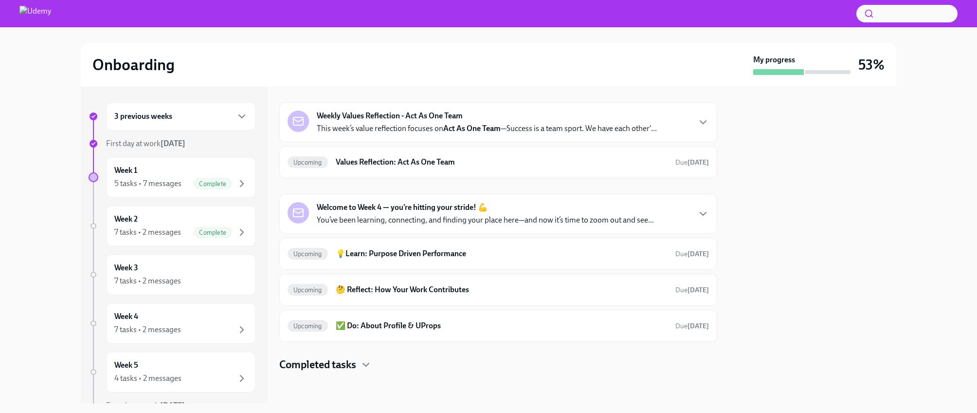
click at [349, 373] on div at bounding box center [498, 387] width 438 height 31
click at [351, 365] on h4 "Completed tasks" at bounding box center [317, 364] width 77 height 15
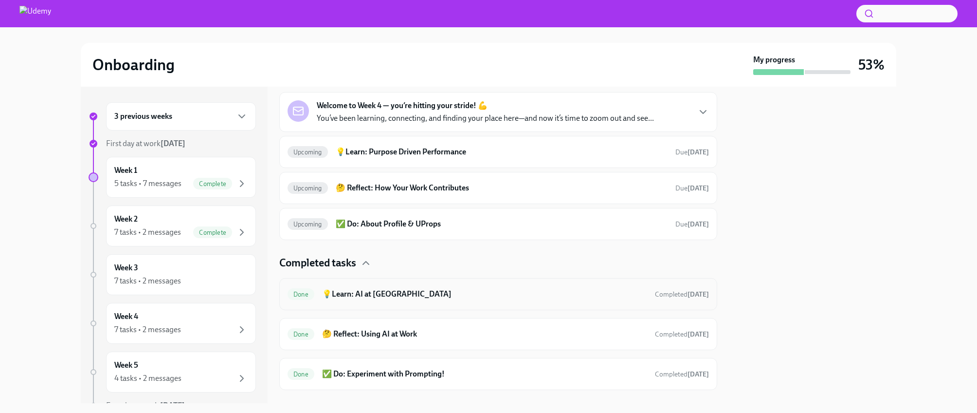
scroll to position [130, 0]
click at [438, 152] on h6 "💡Learn: Purpose Driven Performance" at bounding box center [502, 152] width 332 height 11
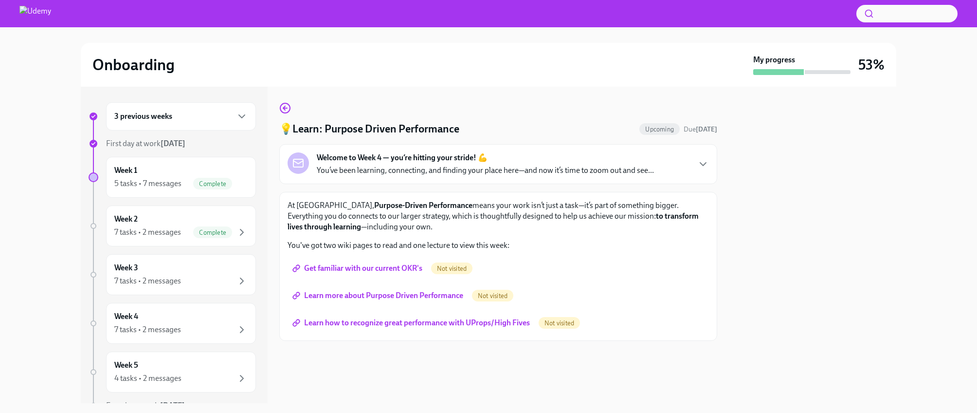
click at [329, 269] on span "Get familiar with our current OKR's" at bounding box center [358, 268] width 128 height 10
